Goal: Find contact information: Find contact information

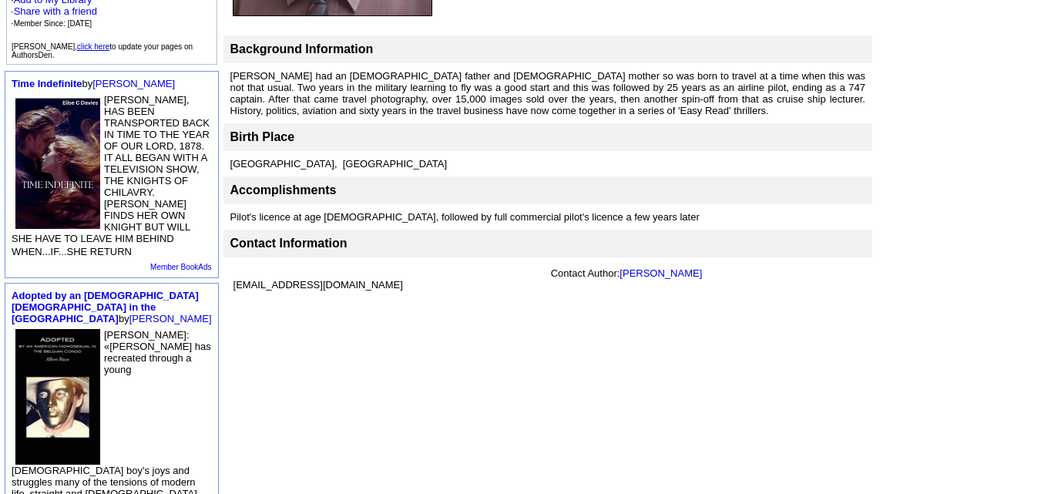
scroll to position [461, 0]
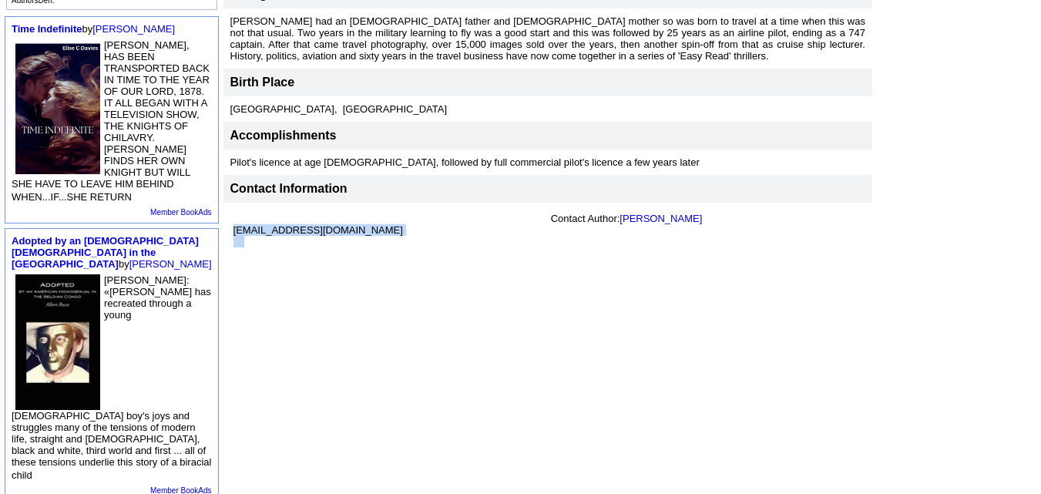
drag, startPoint x: 300, startPoint y: 219, endPoint x: 280, endPoint y: 234, distance: 24.7
click at [280, 234] on td "[EMAIL_ADDRESS][DOMAIN_NAME]" at bounding box center [388, 229] width 317 height 41
click at [316, 209] on td "[EMAIL_ADDRESS][DOMAIN_NAME]" at bounding box center [388, 229] width 317 height 41
drag, startPoint x: 310, startPoint y: 209, endPoint x: 150, endPoint y: 220, distance: 159.8
click at [230, 220] on td "[EMAIL_ADDRESS][DOMAIN_NAME]" at bounding box center [388, 229] width 317 height 41
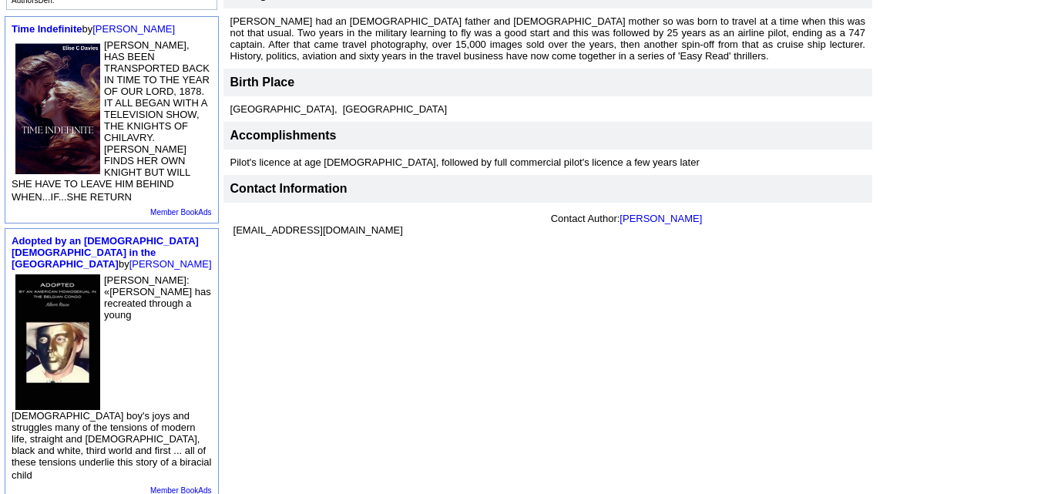
copy font "[EMAIL_ADDRESS][DOMAIN_NAME]"
